Goal: Information Seeking & Learning: Learn about a topic

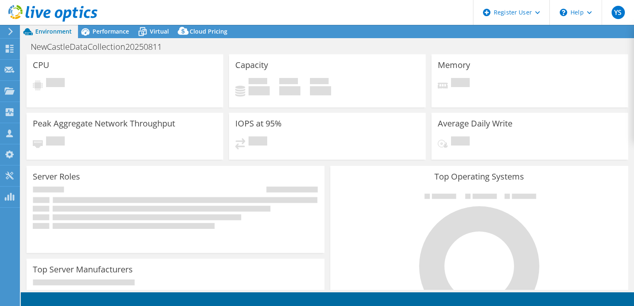
select select "USD"
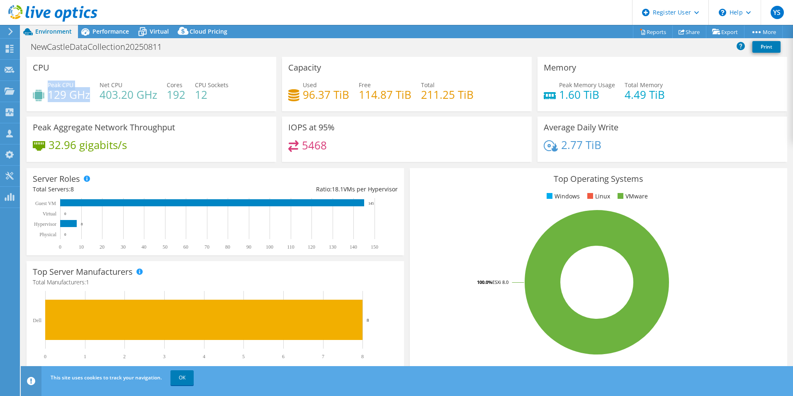
drag, startPoint x: 89, startPoint y: 95, endPoint x: 47, endPoint y: 96, distance: 41.5
click at [47, 96] on div "Peak CPU 129 GHz" at bounding box center [61, 89] width 57 height 19
drag, startPoint x: 47, startPoint y: 96, endPoint x: 49, endPoint y: 104, distance: 8.5
click at [49, 104] on div "Peak CPU 129 GHz Net CPU 403.20 GHz Cores 192 CPU Sockets 12" at bounding box center [151, 93] width 237 height 27
drag, startPoint x: 49, startPoint y: 97, endPoint x: 95, endPoint y: 96, distance: 45.6
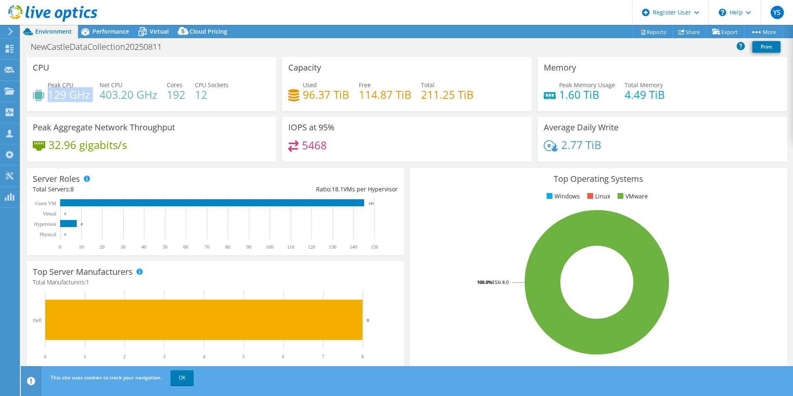
click at [95, 96] on div "Peak CPU 129 GHz Net CPU 403.20 GHz Cores 192 CPU Sockets 12" at bounding box center [151, 93] width 237 height 27
drag, startPoint x: 95, startPoint y: 96, endPoint x: 259, endPoint y: 90, distance: 164.3
click at [259, 90] on div "Peak CPU 129 GHz Net CPU 403.20 GHz Cores 192 CPU Sockets 12" at bounding box center [151, 93] width 237 height 27
